Goal: Find specific page/section: Find specific page/section

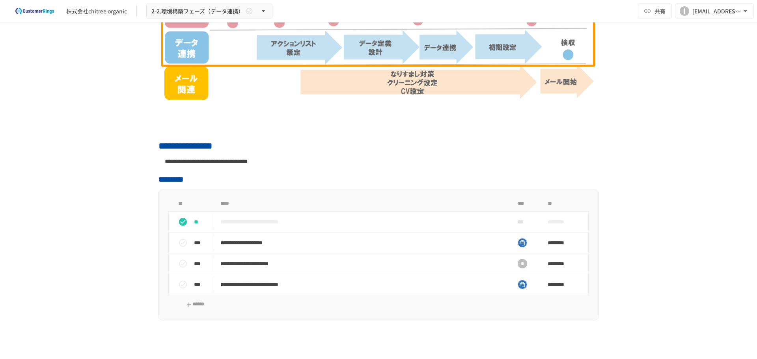
scroll to position [237, 0]
click at [434, 237] on td "**********" at bounding box center [362, 242] width 296 height 21
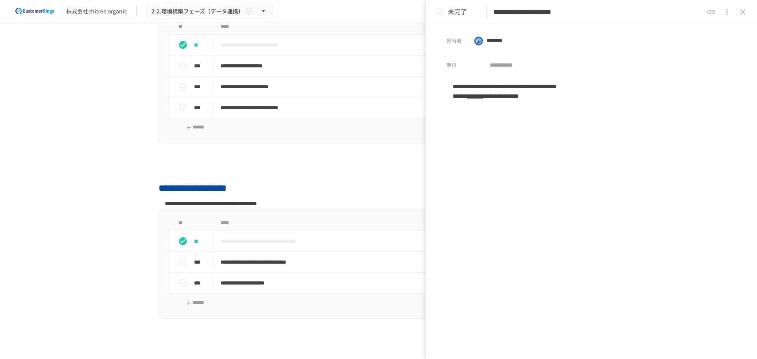
scroll to position [473, 0]
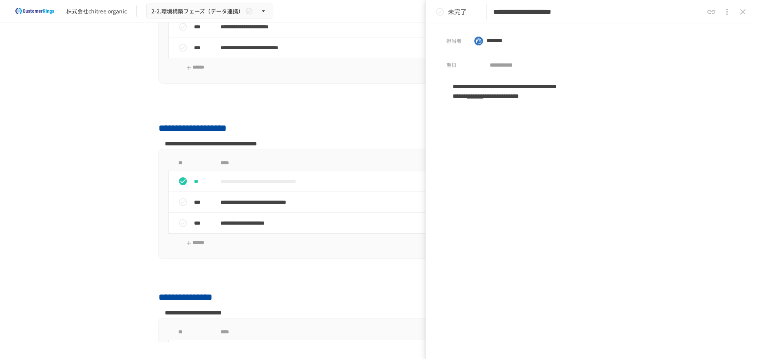
click at [741, 10] on icon "close drawer" at bounding box center [743, 12] width 6 height 6
